Goal: Task Accomplishment & Management: Use online tool/utility

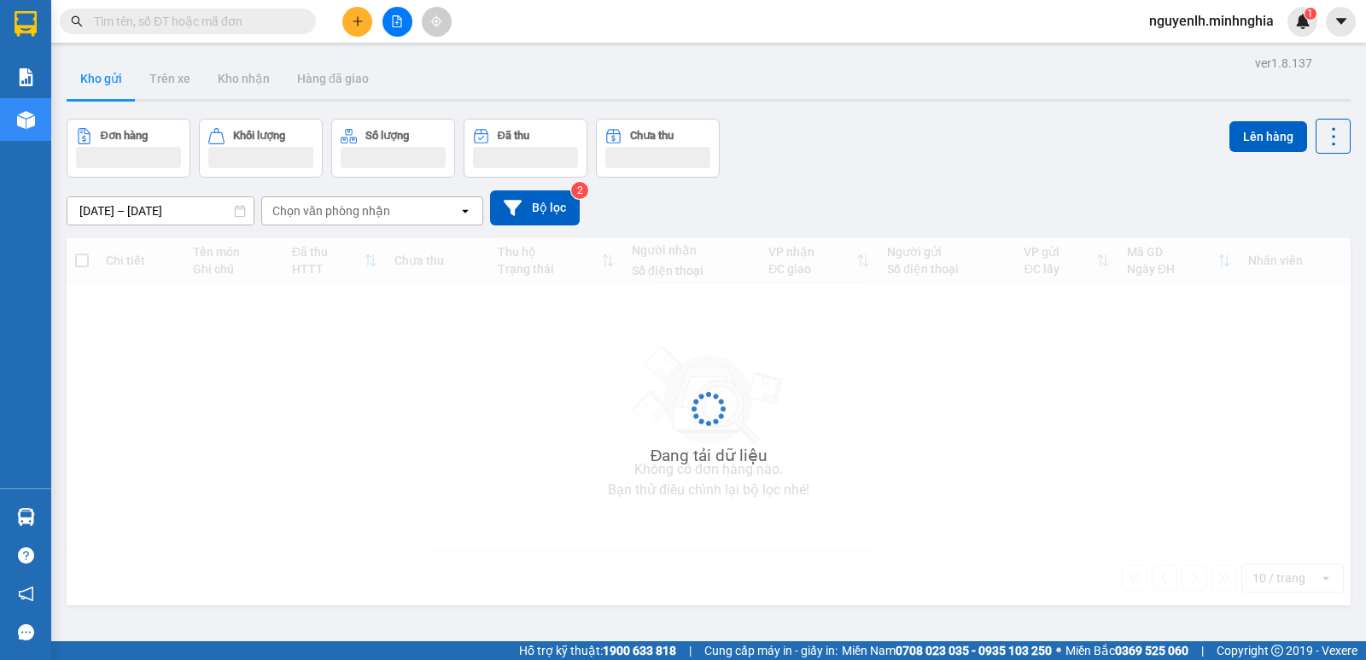
click at [247, 22] on input "text" at bounding box center [194, 21] width 201 height 19
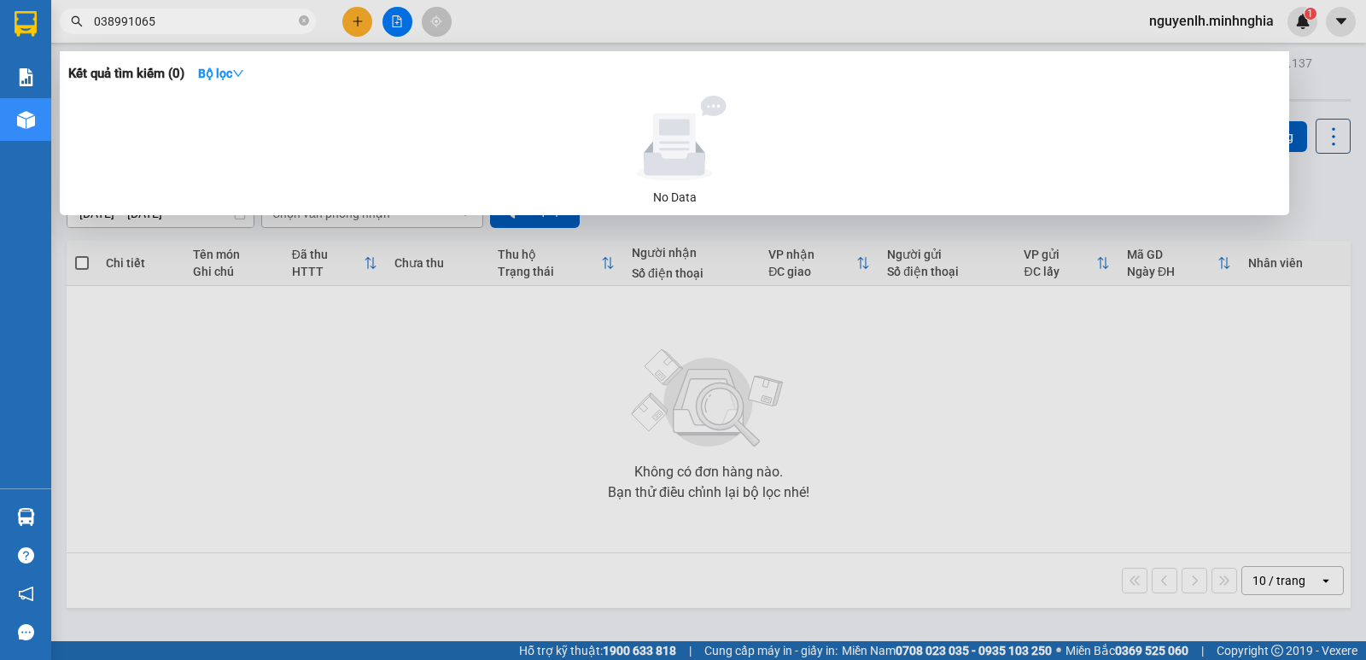
type input "0389910655"
click at [304, 23] on icon "close-circle" at bounding box center [304, 20] width 10 height 10
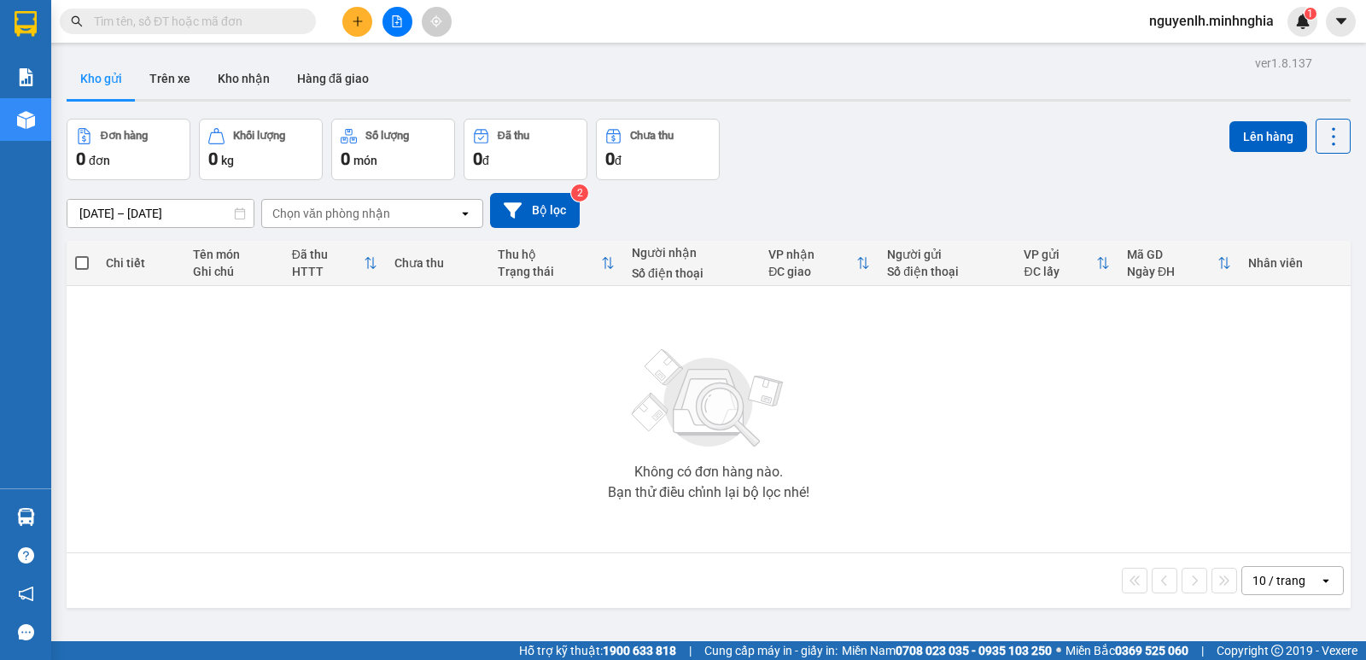
click at [271, 19] on input "text" at bounding box center [194, 21] width 201 height 19
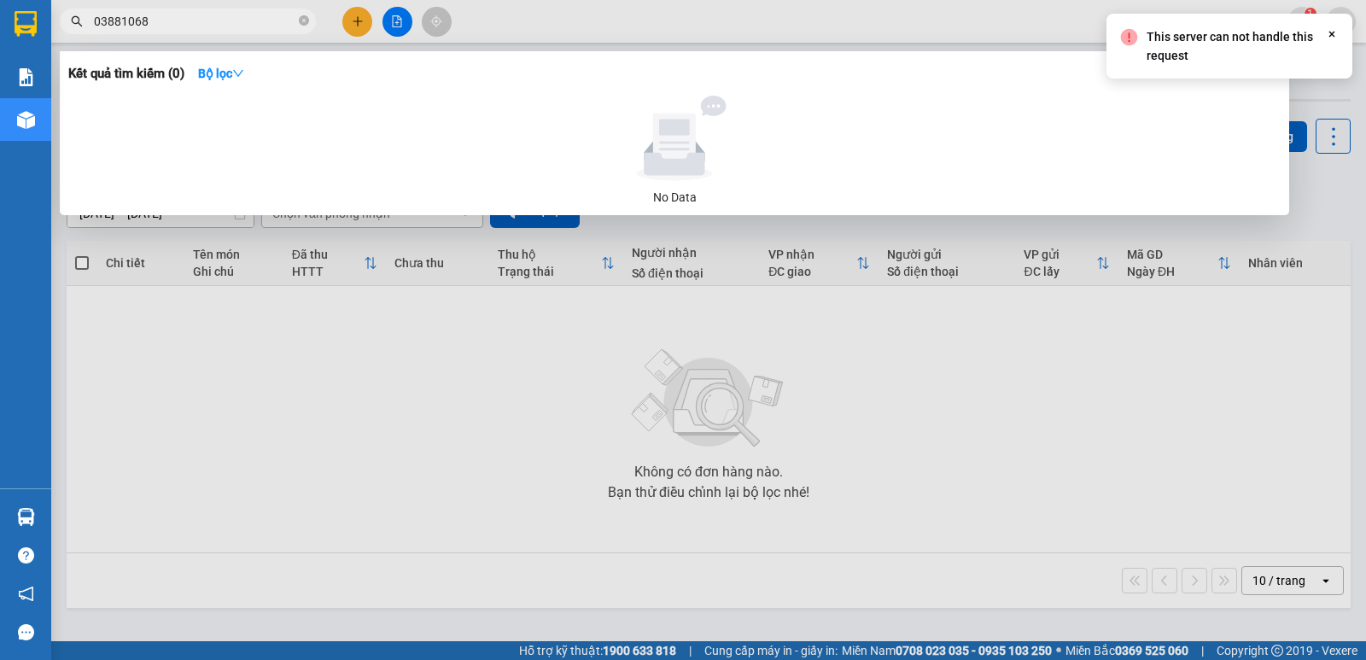
type input "038810688"
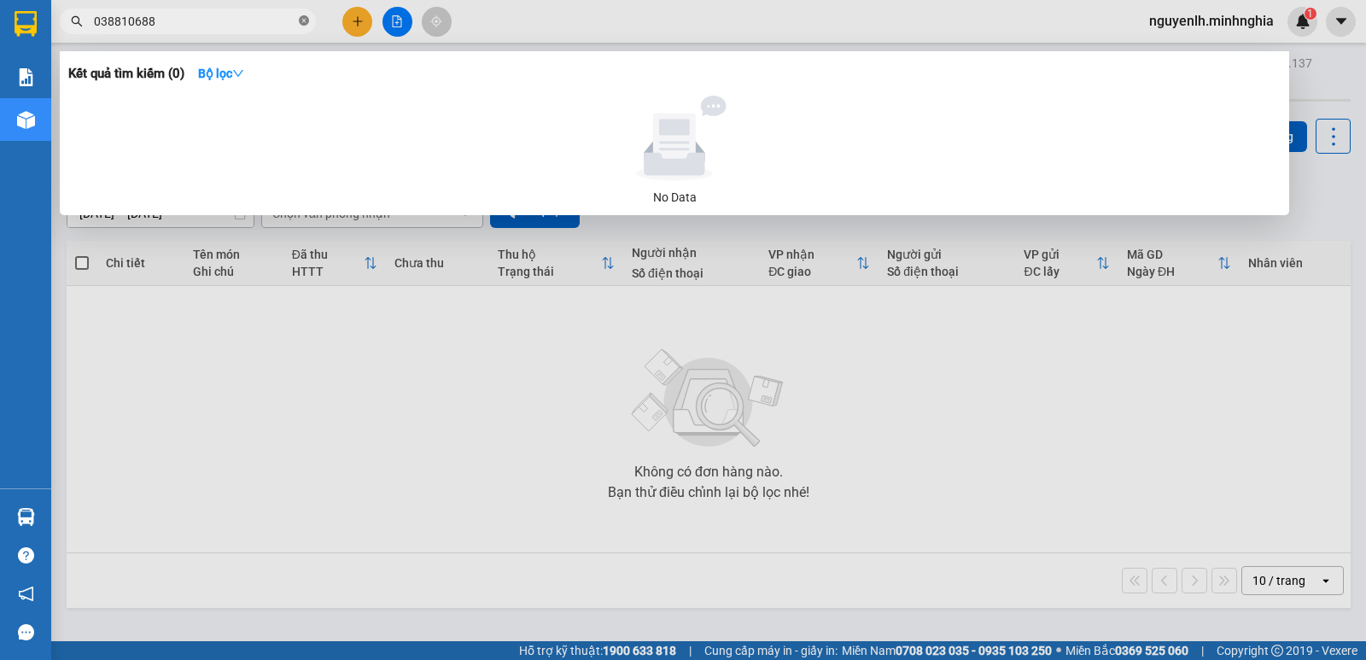
click at [302, 19] on icon "close-circle" at bounding box center [304, 20] width 10 height 10
type input "0389910655"
click at [726, 191] on div "No Data" at bounding box center [674, 197] width 1198 height 19
click at [700, 164] on icon at bounding box center [674, 147] width 61 height 56
drag, startPoint x: 699, startPoint y: 156, endPoint x: 382, endPoint y: 105, distance: 320.8
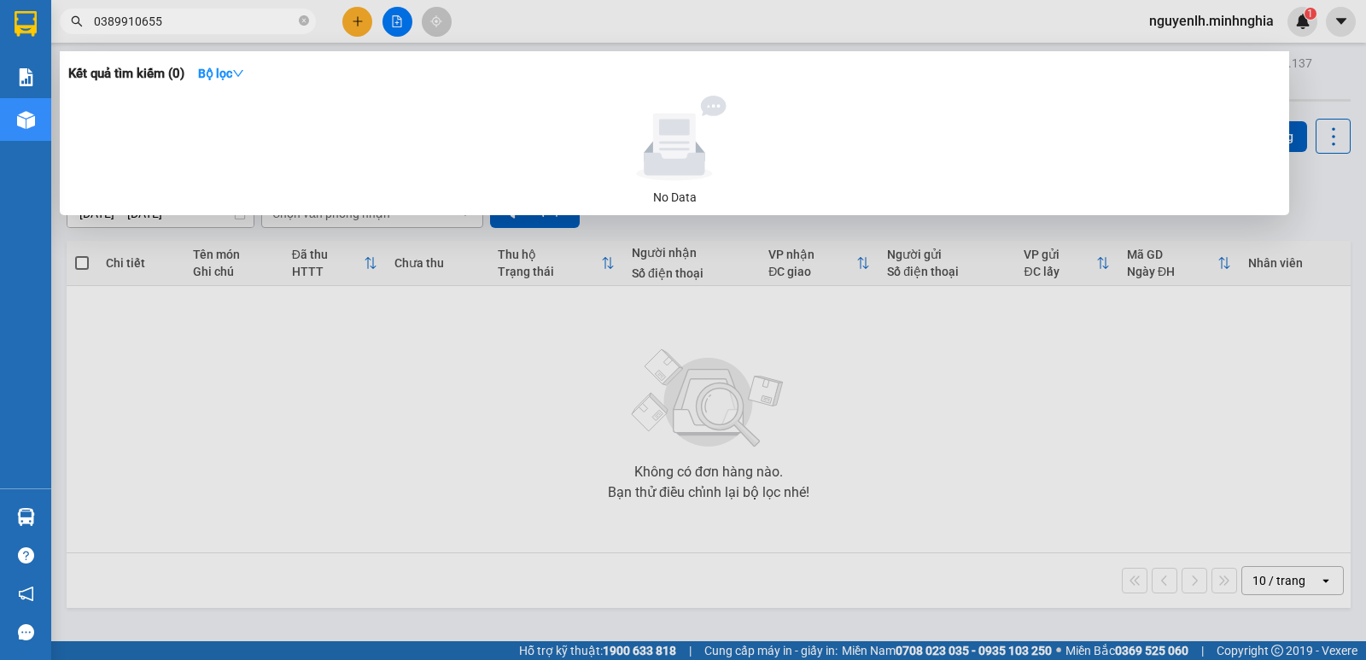
click at [681, 156] on g at bounding box center [674, 147] width 76 height 67
drag, startPoint x: 492, startPoint y: 9, endPoint x: 340, endPoint y: 33, distance: 153.8
click at [492, 9] on div at bounding box center [683, 330] width 1366 height 660
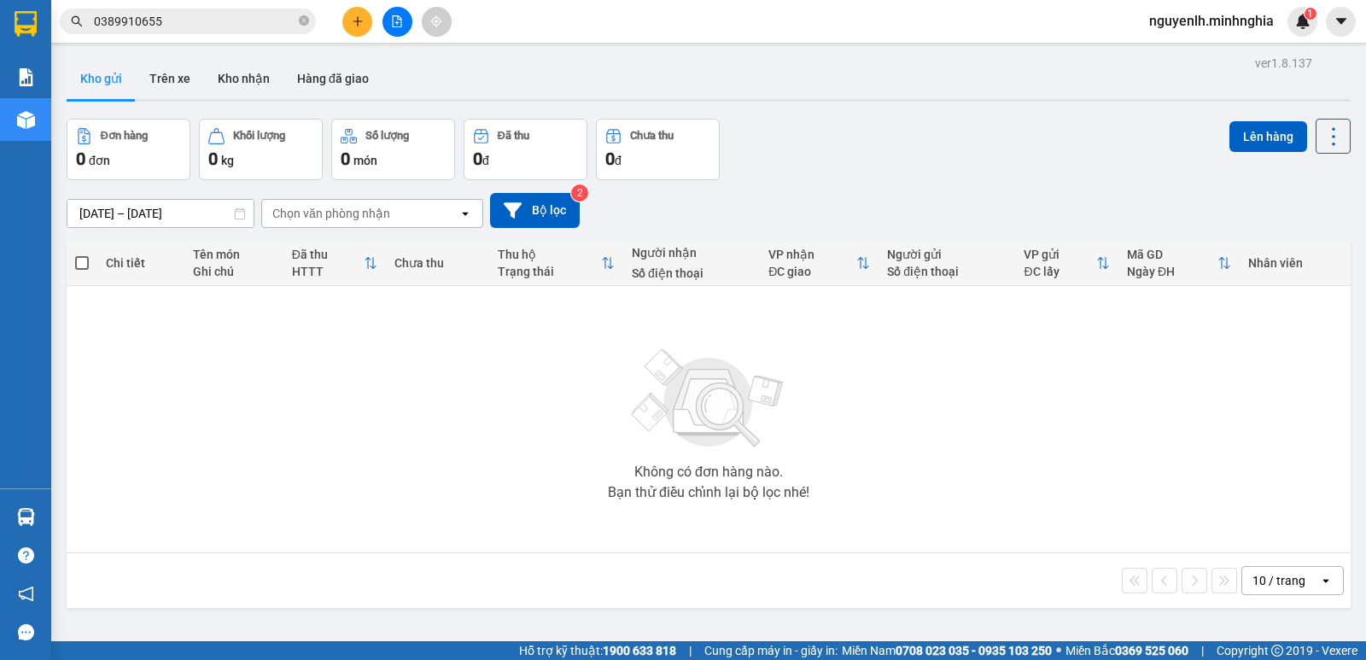
click at [403, 17] on button at bounding box center [397, 22] width 30 height 30
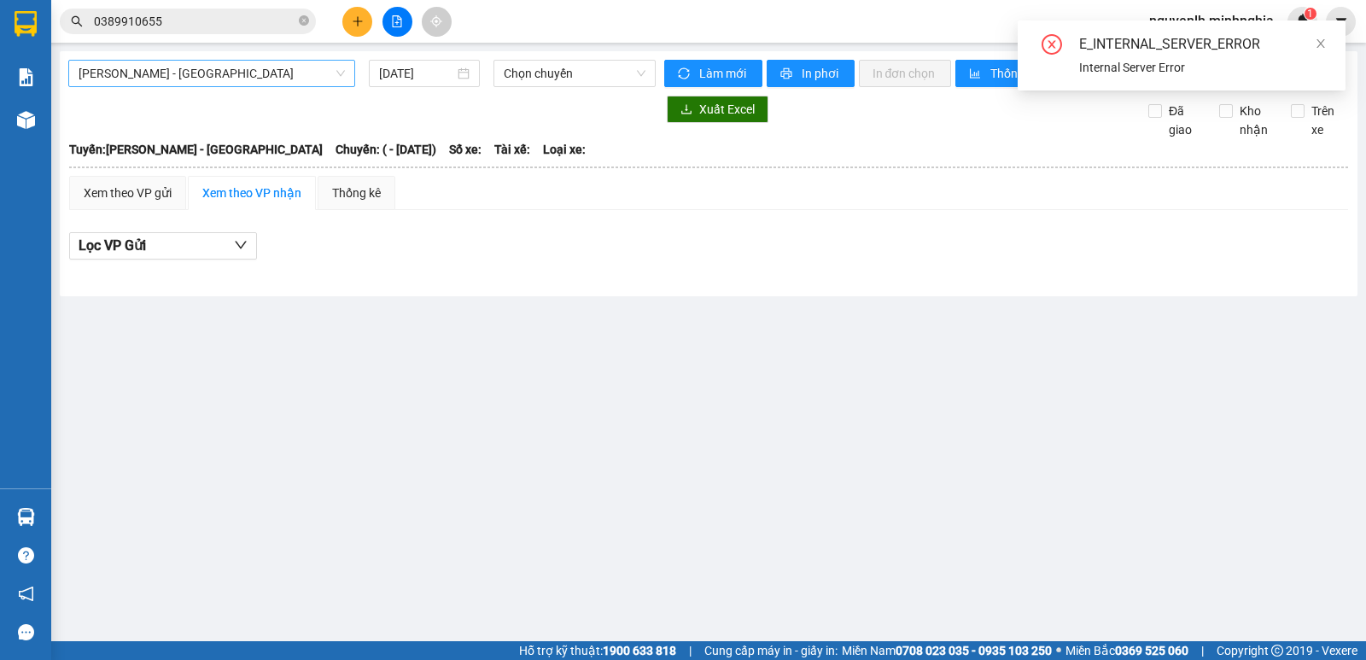
click at [230, 67] on span "[PERSON_NAME] - [GEOGRAPHIC_DATA]" at bounding box center [212, 74] width 266 height 26
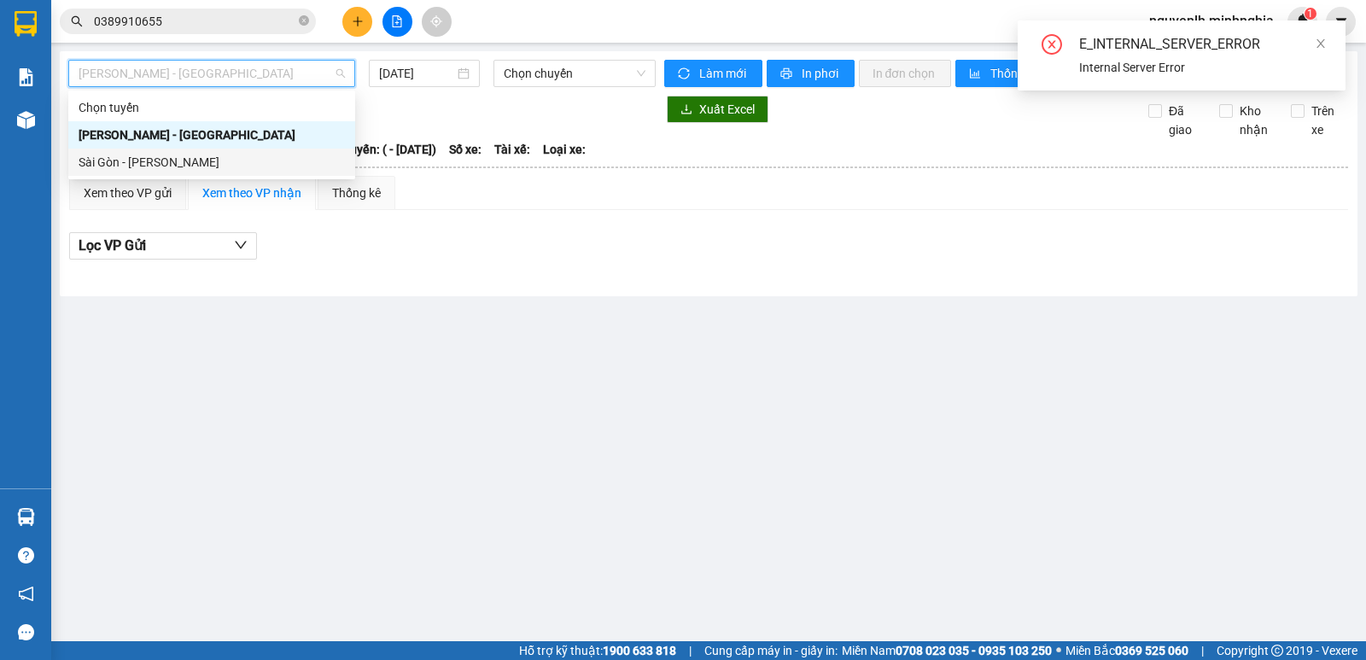
drag, startPoint x: 225, startPoint y: 161, endPoint x: 342, endPoint y: 112, distance: 127.0
click at [228, 155] on div "Sài Gòn - [PERSON_NAME]" at bounding box center [212, 162] width 266 height 19
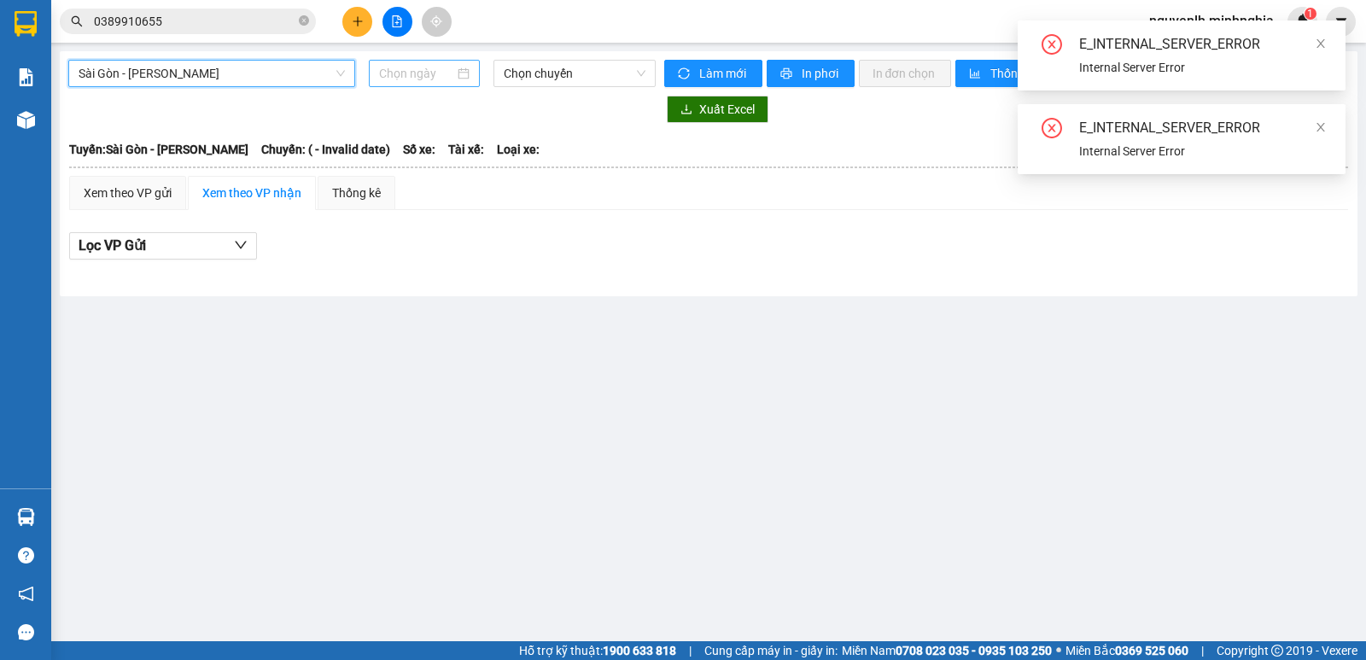
click at [388, 78] on input at bounding box center [417, 73] width 76 height 19
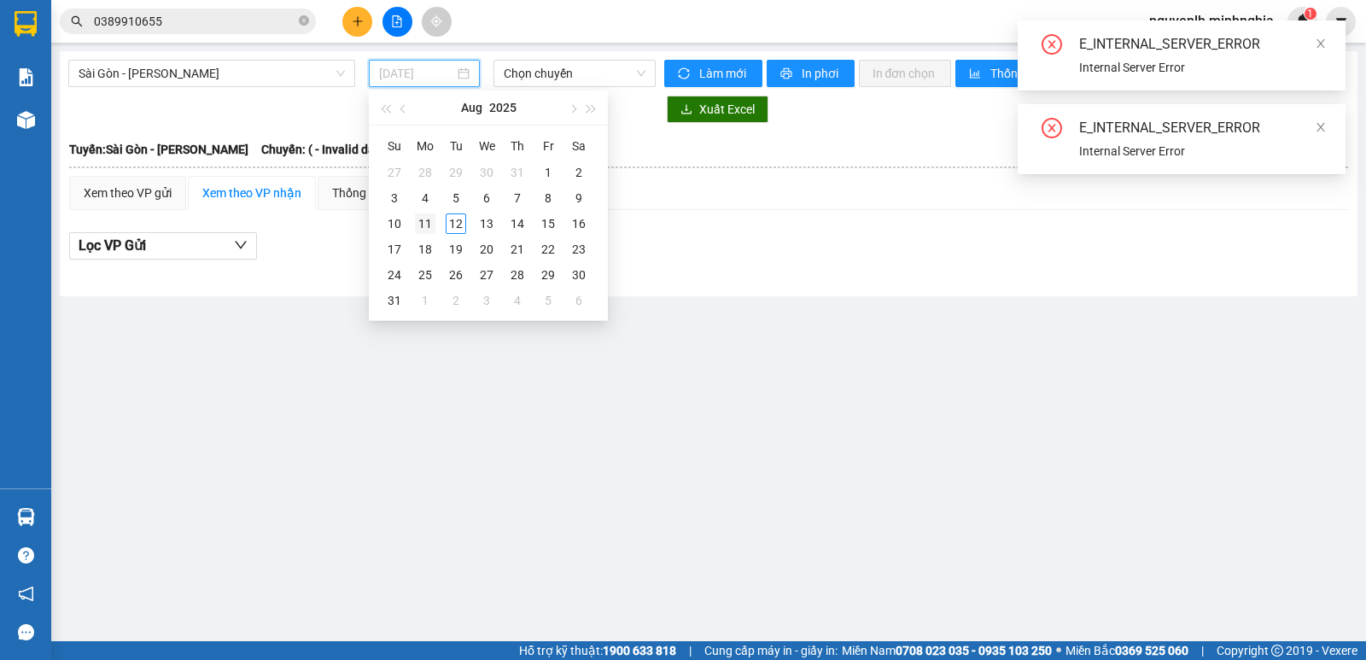
type input "[DATE]"
click at [426, 219] on div "11" at bounding box center [425, 223] width 20 height 20
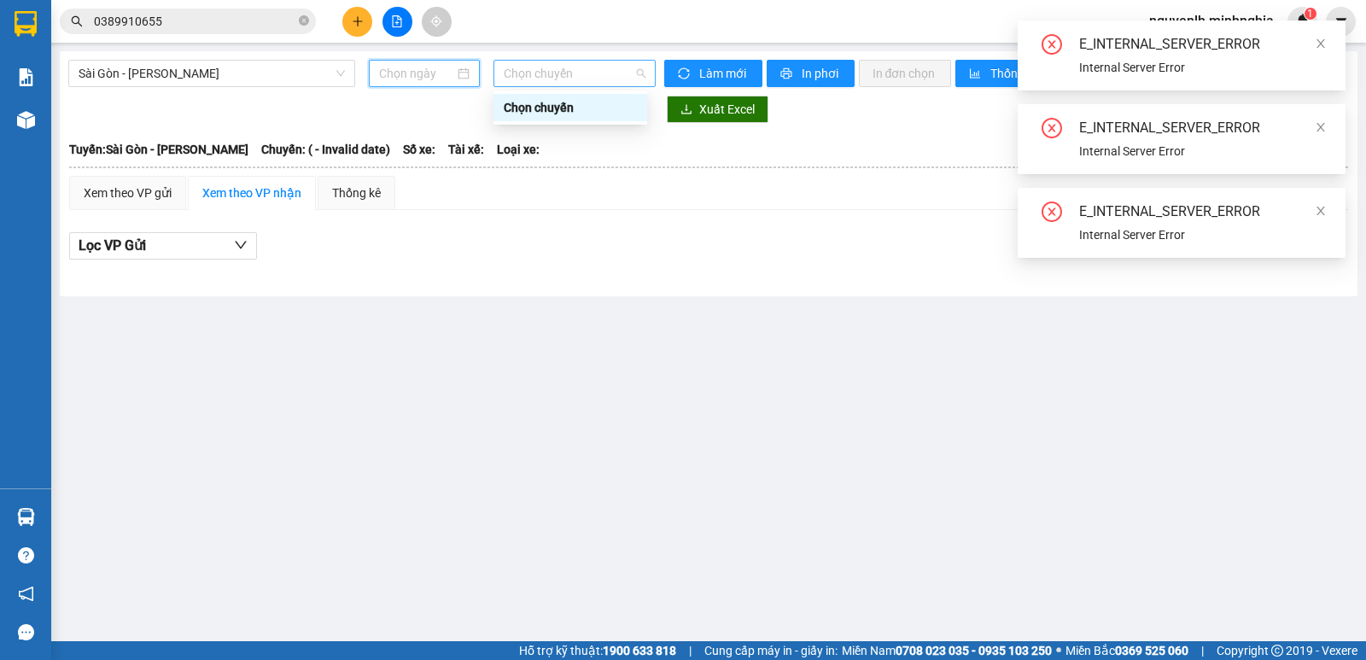
click at [568, 75] on span "Chọn chuyến" at bounding box center [574, 74] width 141 height 26
